Goal: Information Seeking & Learning: Learn about a topic

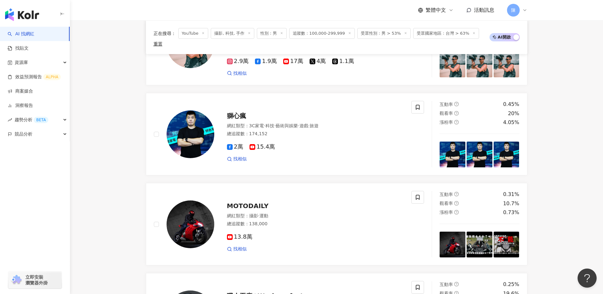
scroll to position [997, 0]
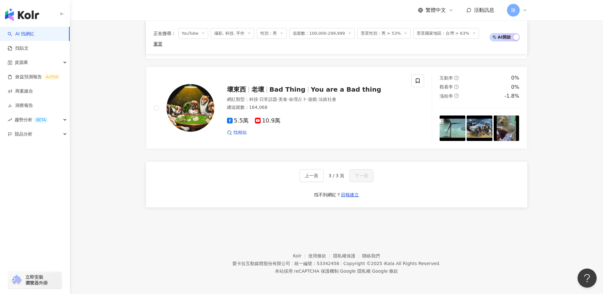
click at [348, 173] on div "上一頁 3 / 3 頁 下一頁" at bounding box center [336, 175] width 74 height 13
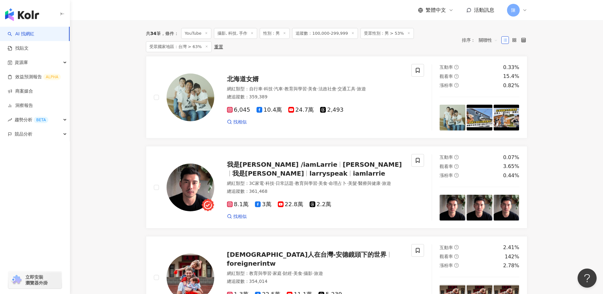
scroll to position [0, 0]
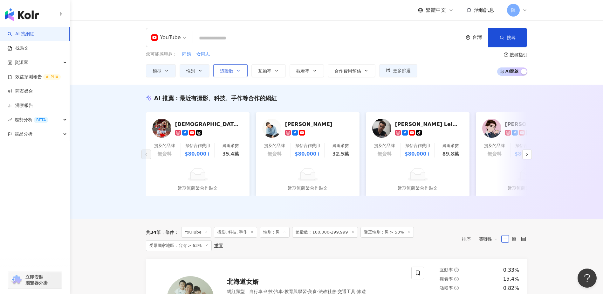
click at [225, 70] on span "追蹤數" at bounding box center [226, 70] width 13 height 5
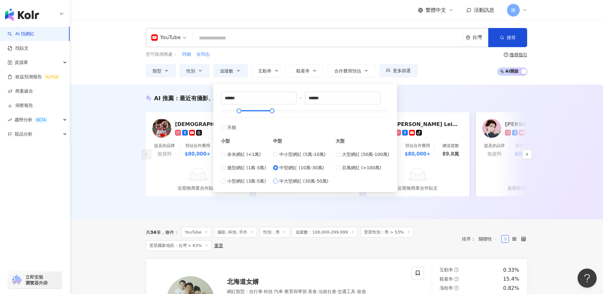
click at [298, 182] on span "中大型網紅 (30萬-50萬)" at bounding box center [303, 180] width 49 height 7
type input "******"
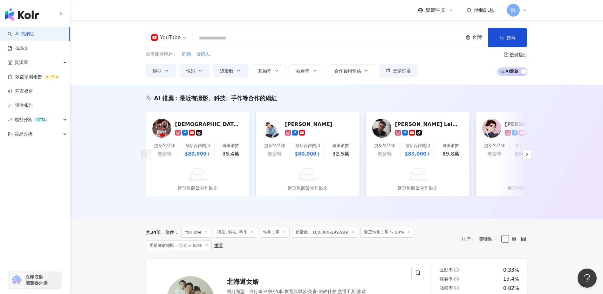
click at [436, 85] on div "AI 推薦 ： 最近有攝影、科技、手作等合作的網紅 外國人在台灣-安德鏡頭下的世界 提及的品牌 無資料 預估合作費用 $80,000+ 總追蹤數 35.4萬 …" at bounding box center [336, 152] width 533 height 134
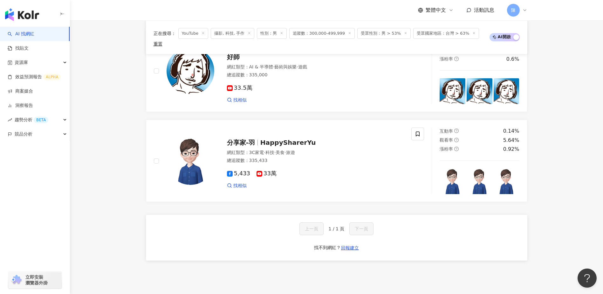
scroll to position [699, 0]
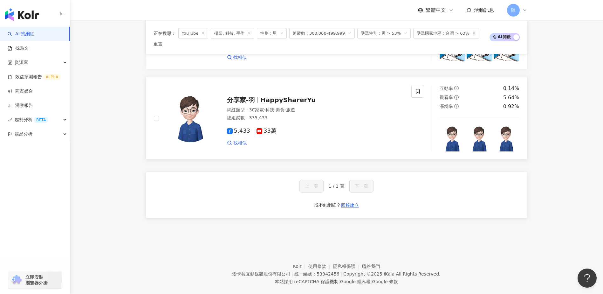
click at [298, 96] on span "HappySharerYu" at bounding box center [288, 100] width 56 height 8
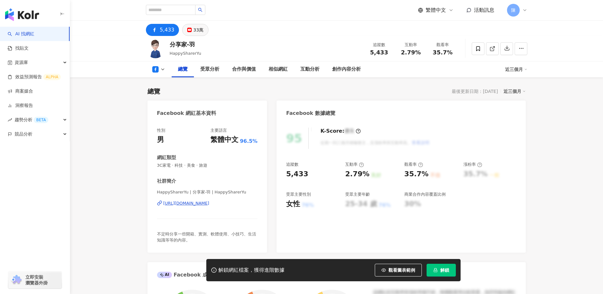
click at [199, 34] on div "33萬" at bounding box center [198, 29] width 10 height 9
